Goal: Information Seeking & Learning: Learn about a topic

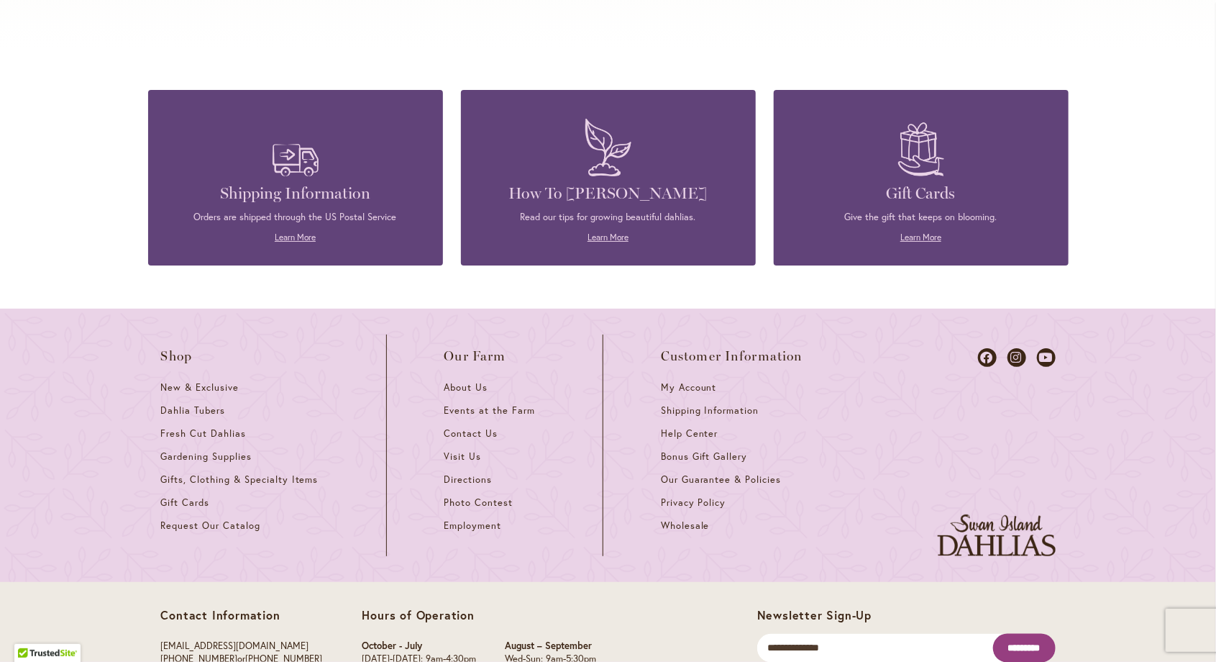
scroll to position [6189, 0]
click at [537, 163] on figure at bounding box center [609, 146] width 252 height 71
click at [550, 183] on h4 "How To [PERSON_NAME]" at bounding box center [609, 193] width 252 height 20
click at [600, 232] on link "Learn More" at bounding box center [608, 237] width 41 height 11
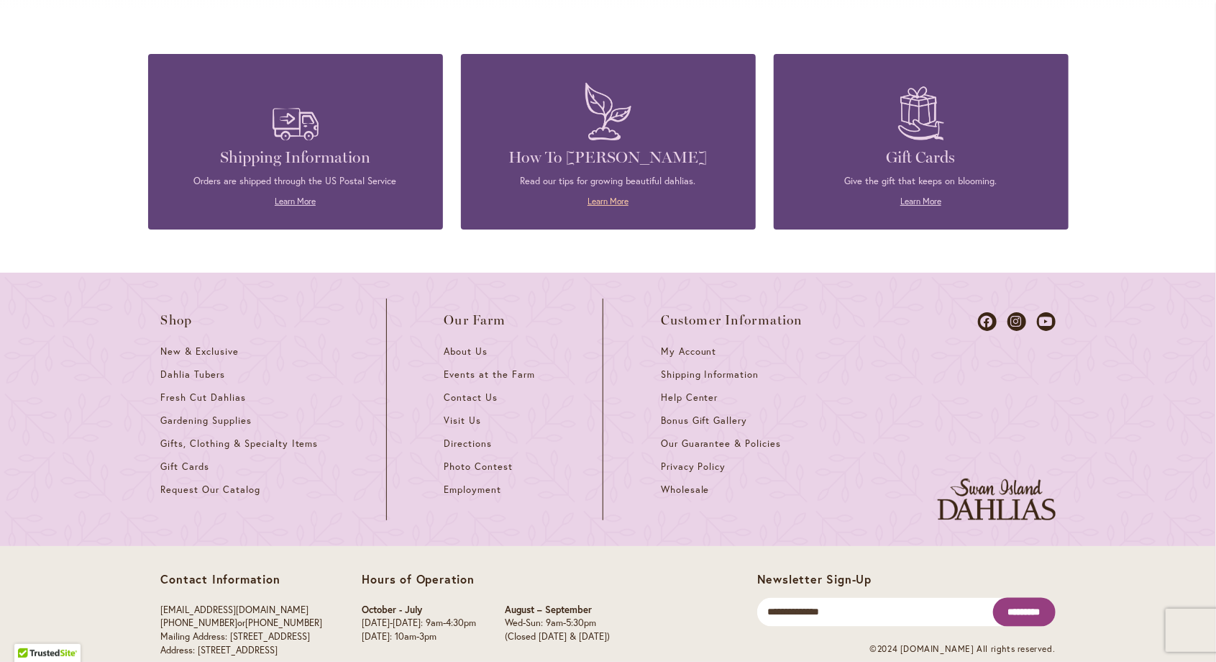
scroll to position [6232, 0]
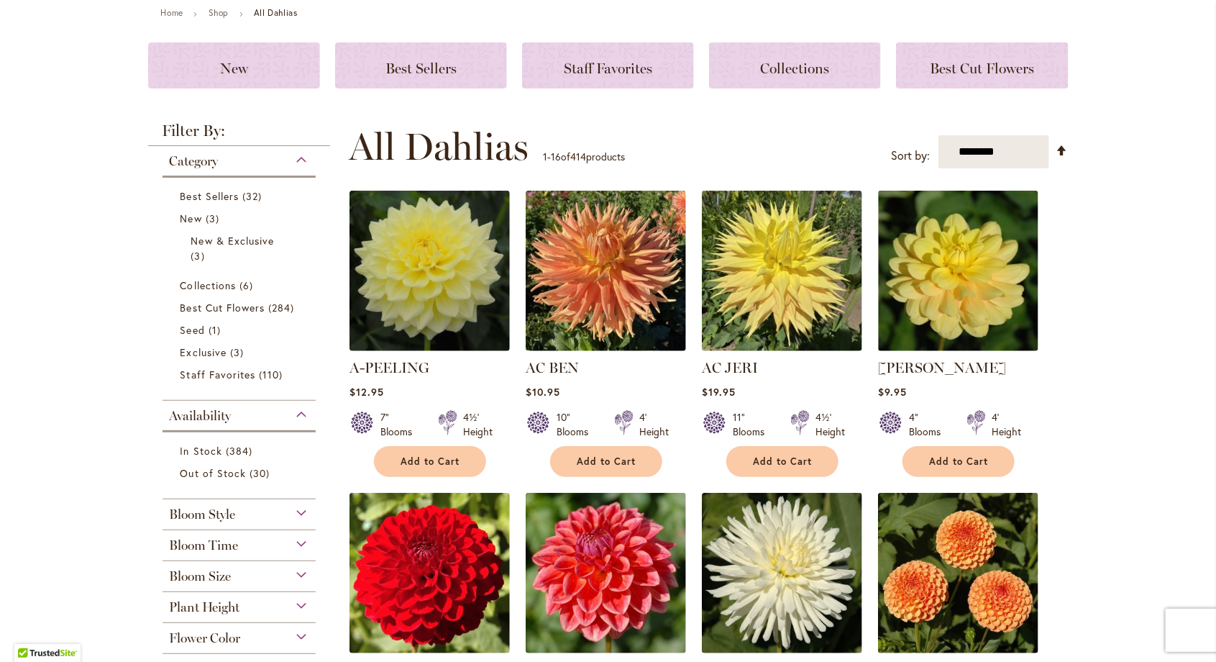
scroll to position [170, 0]
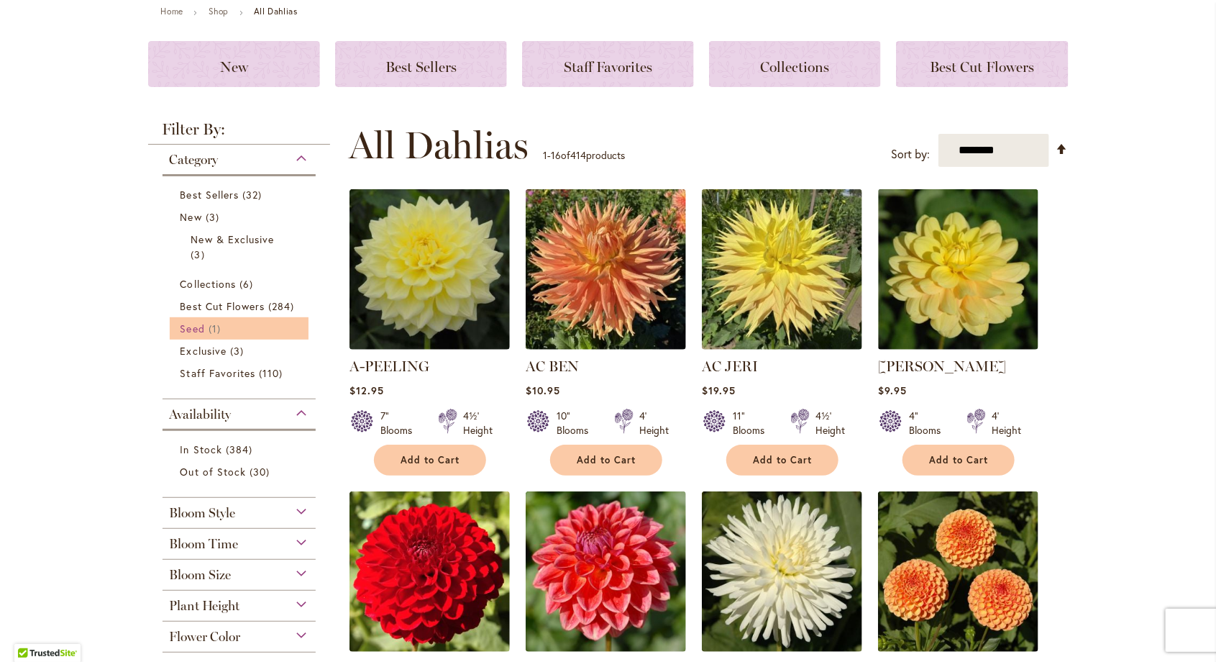
click at [191, 332] on span "Seed" at bounding box center [193, 329] width 24 height 14
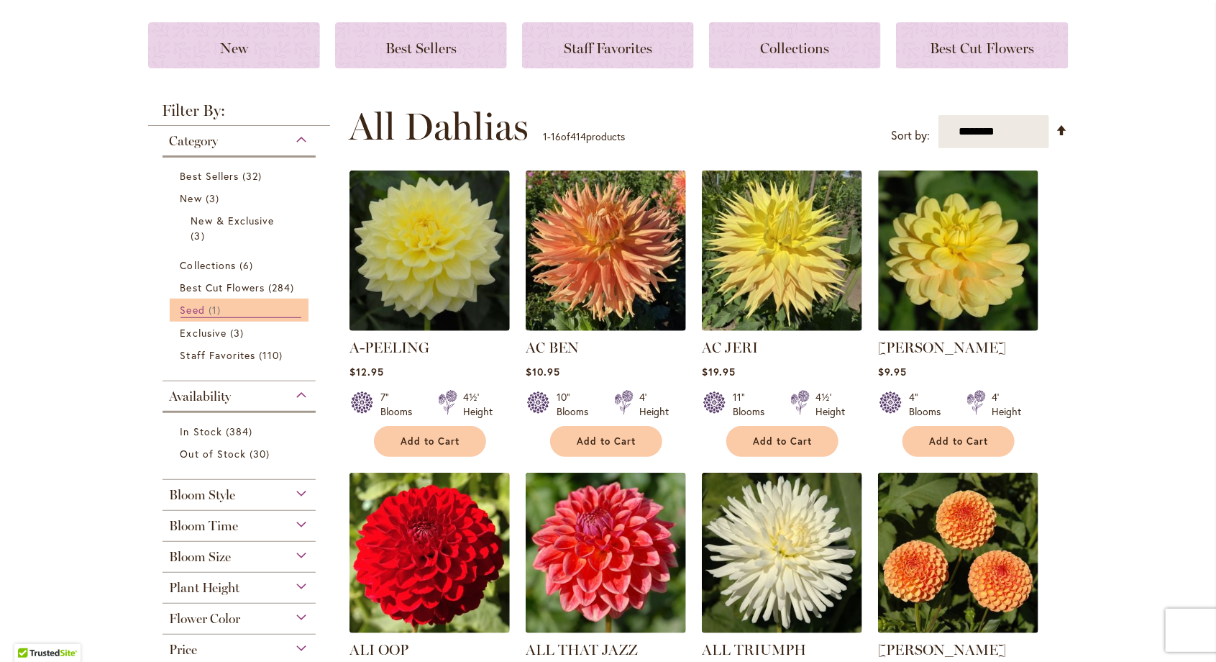
scroll to position [216, 0]
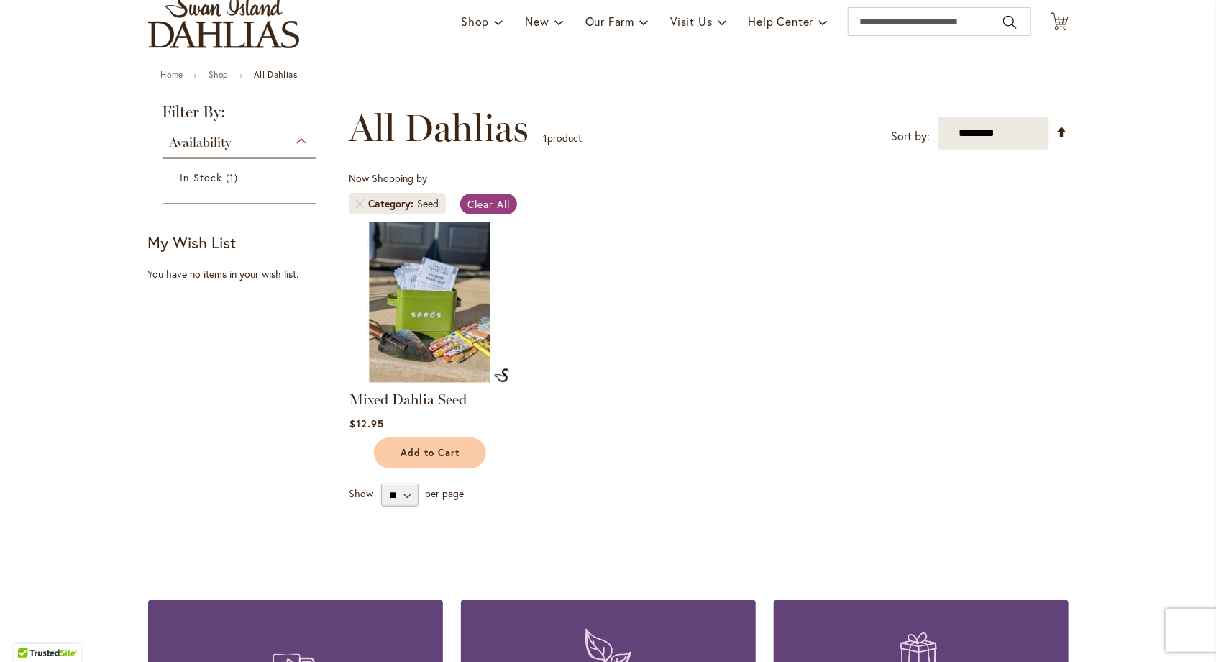
scroll to position [113, 0]
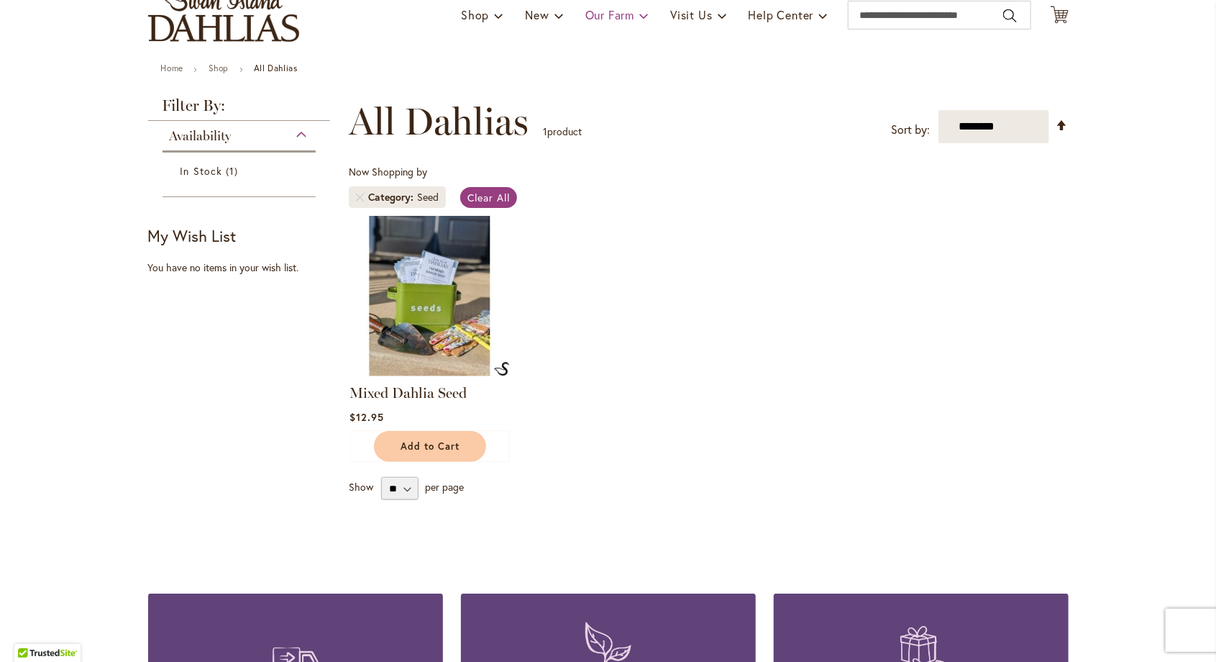
click at [613, 16] on span "Our Farm" at bounding box center [610, 14] width 49 height 15
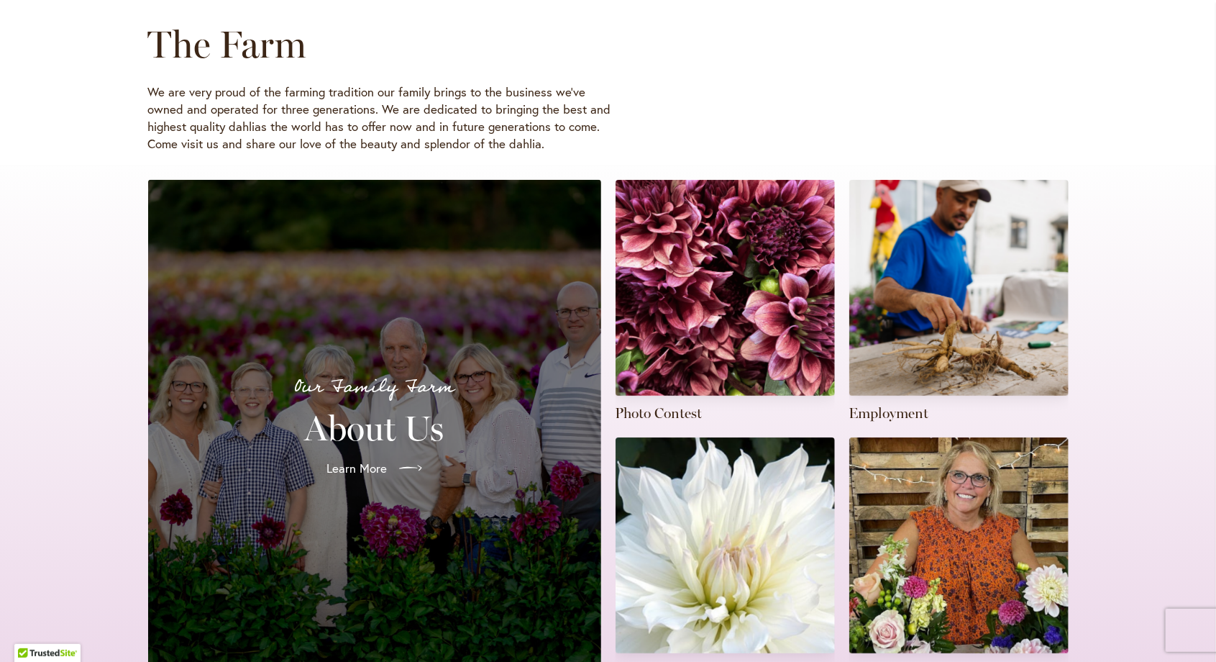
scroll to position [230, 0]
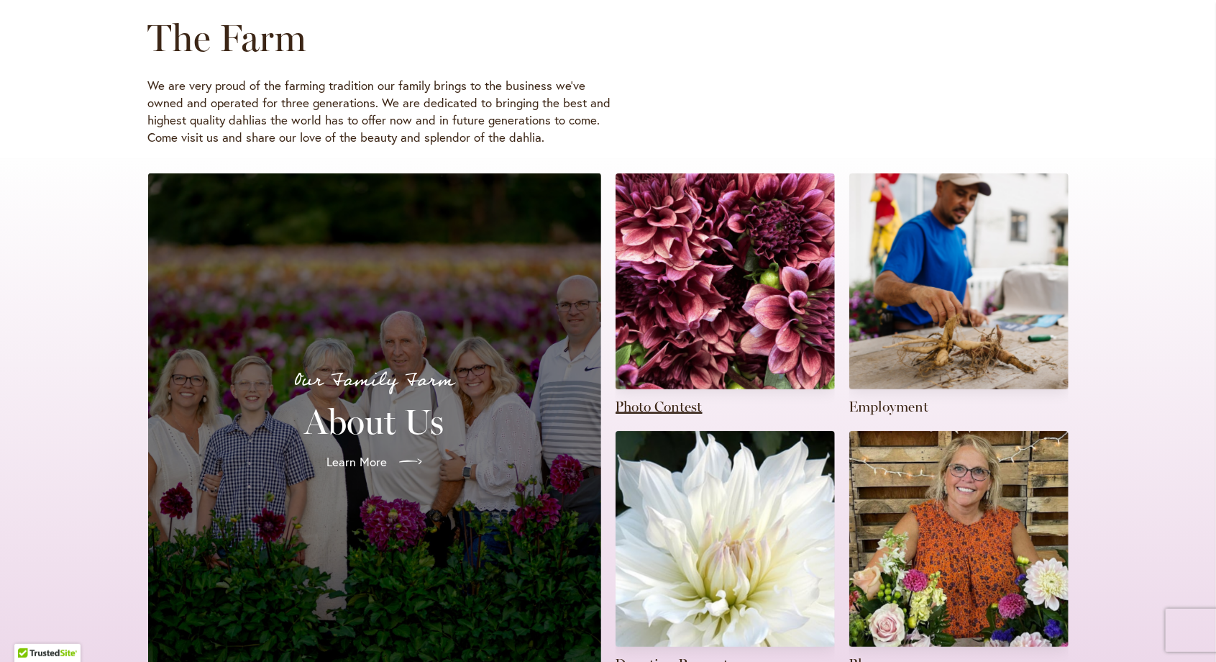
click at [729, 314] on link at bounding box center [725, 294] width 219 height 243
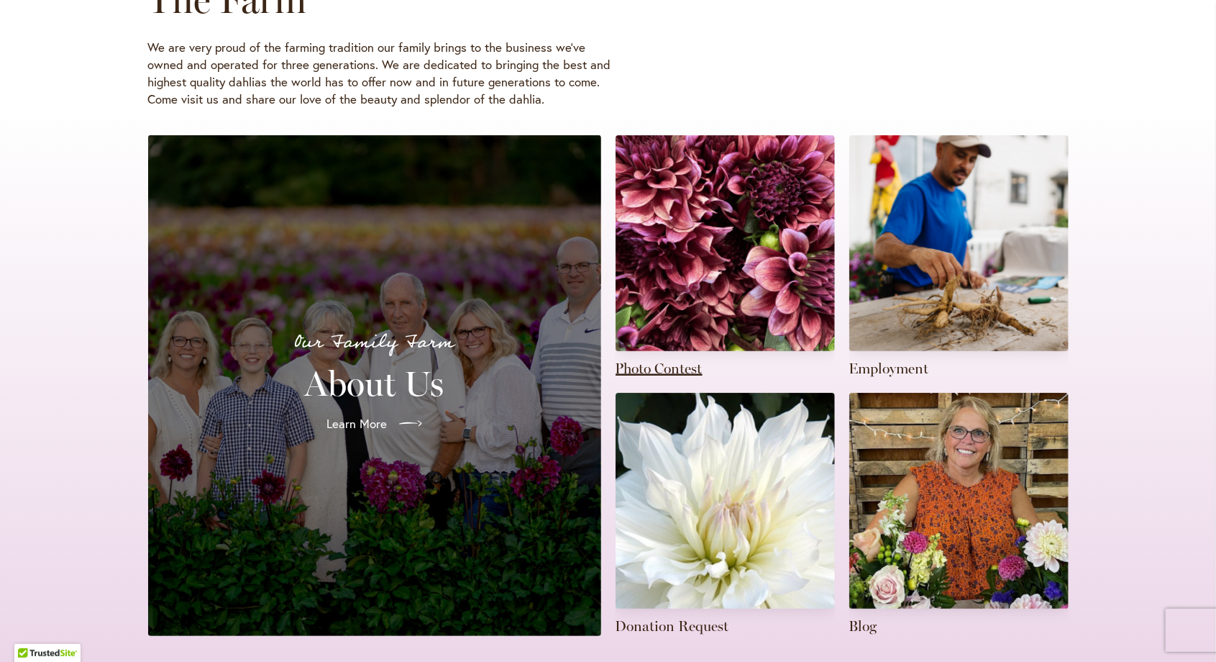
scroll to position [276, 0]
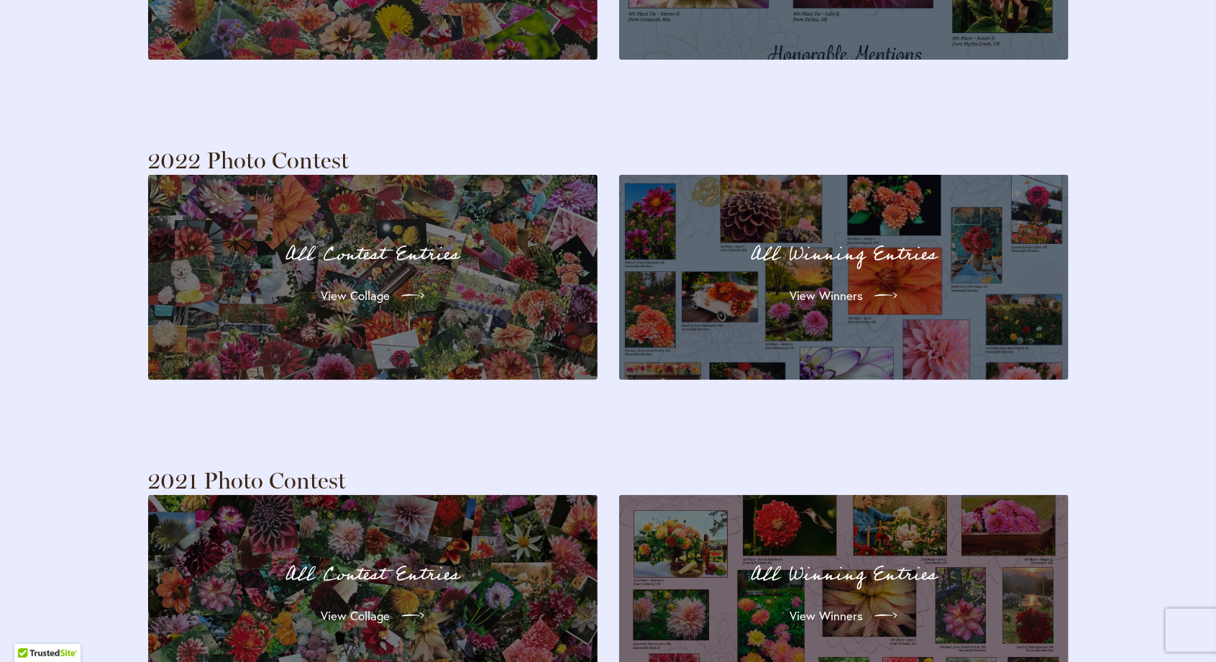
scroll to position [3113, 0]
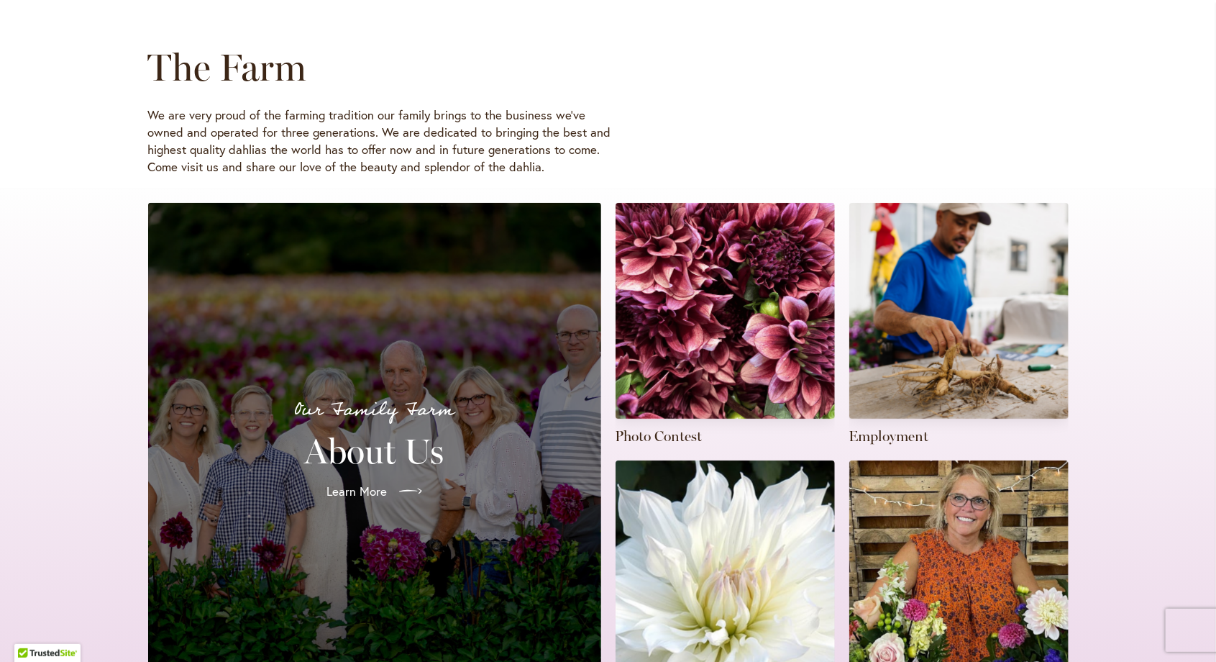
scroll to position [202, 0]
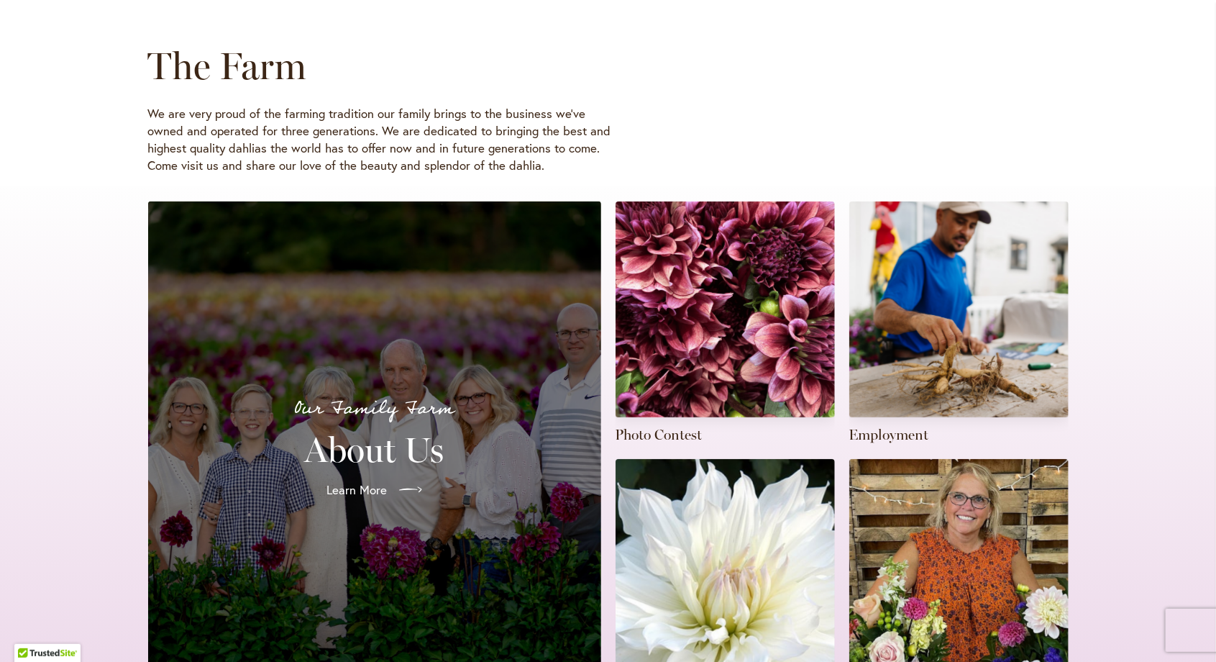
click at [222, 409] on p "Our Family Farm" at bounding box center [374, 408] width 419 height 30
click at [375, 494] on span "Learn More" at bounding box center [356, 489] width 60 height 17
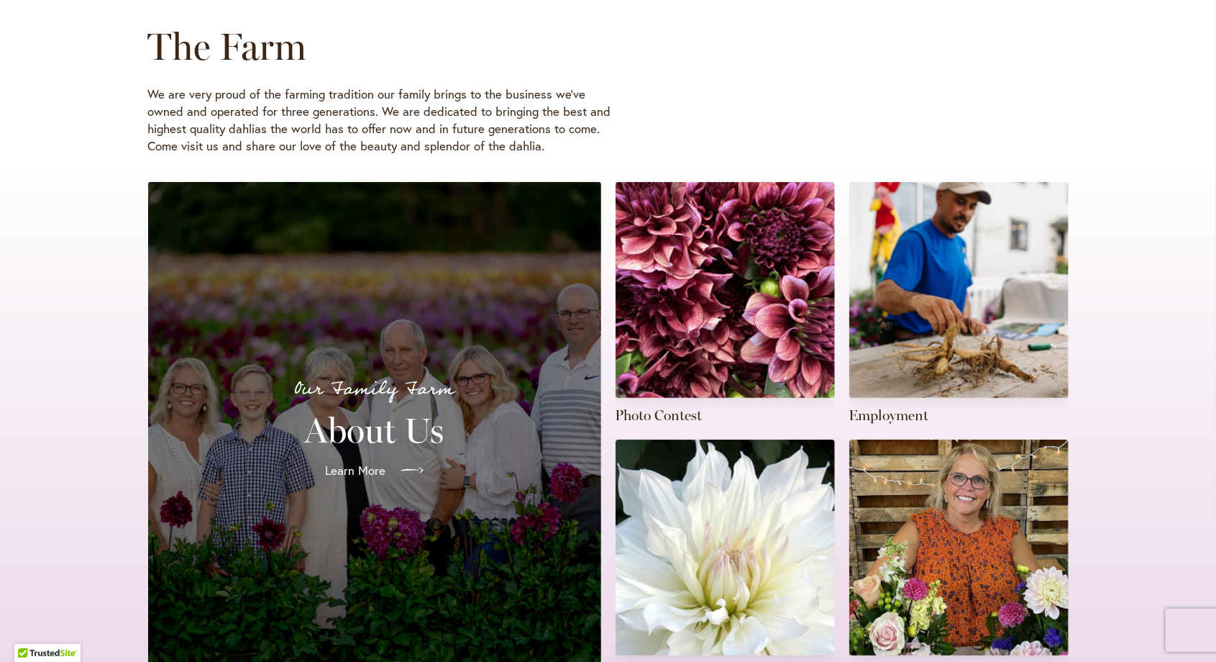
scroll to position [248, 0]
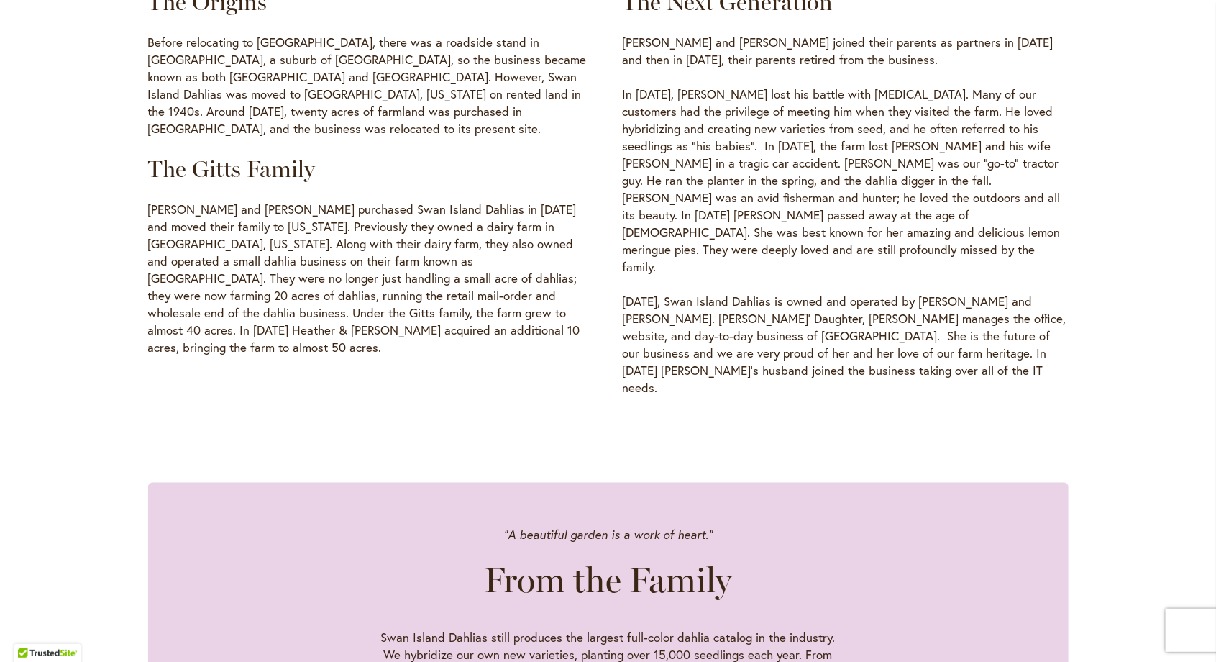
scroll to position [832, 0]
